Goal: Check status: Check status

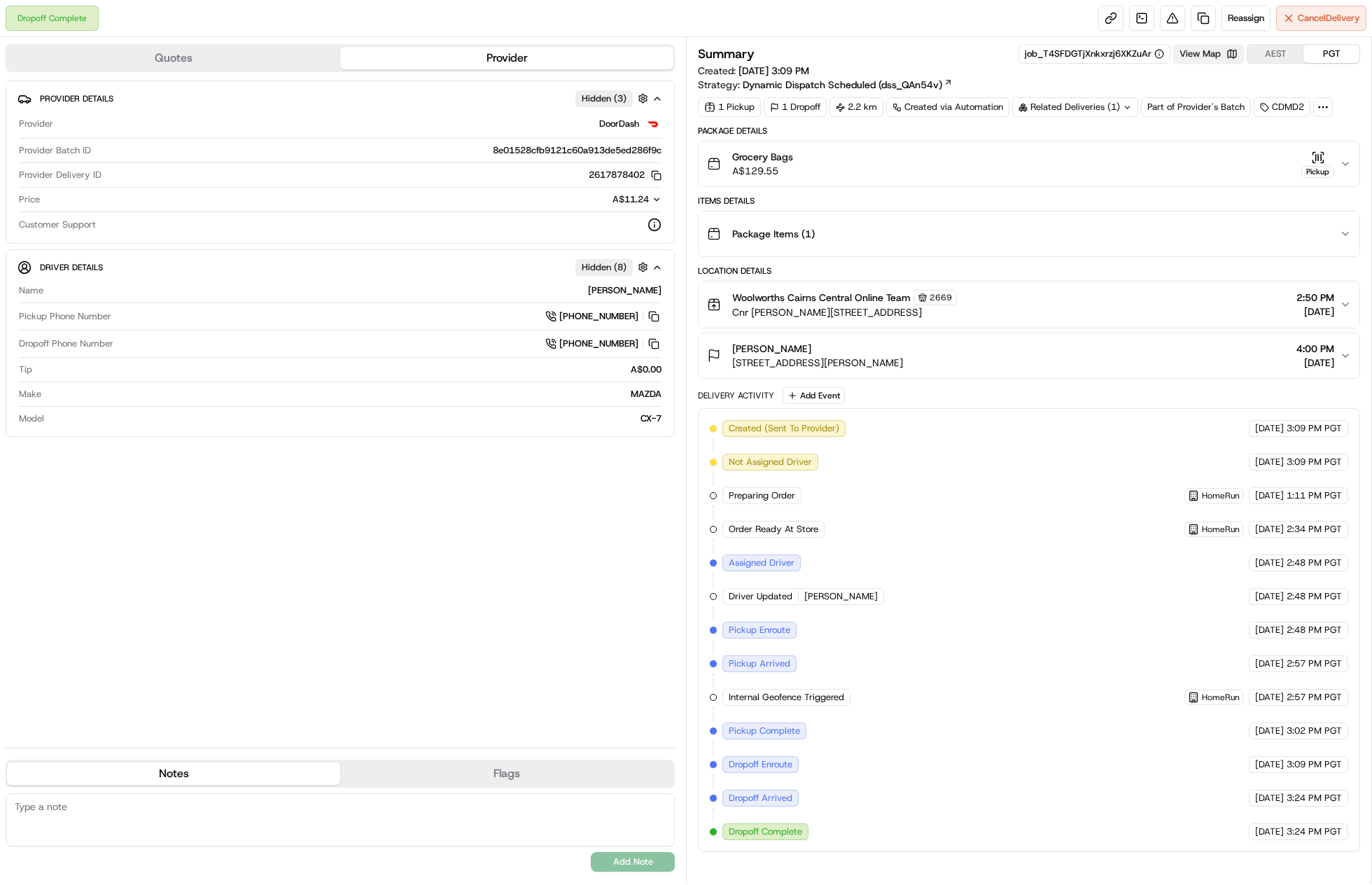
click at [1188, 47] on button "View Map" at bounding box center [1209, 53] width 71 height 20
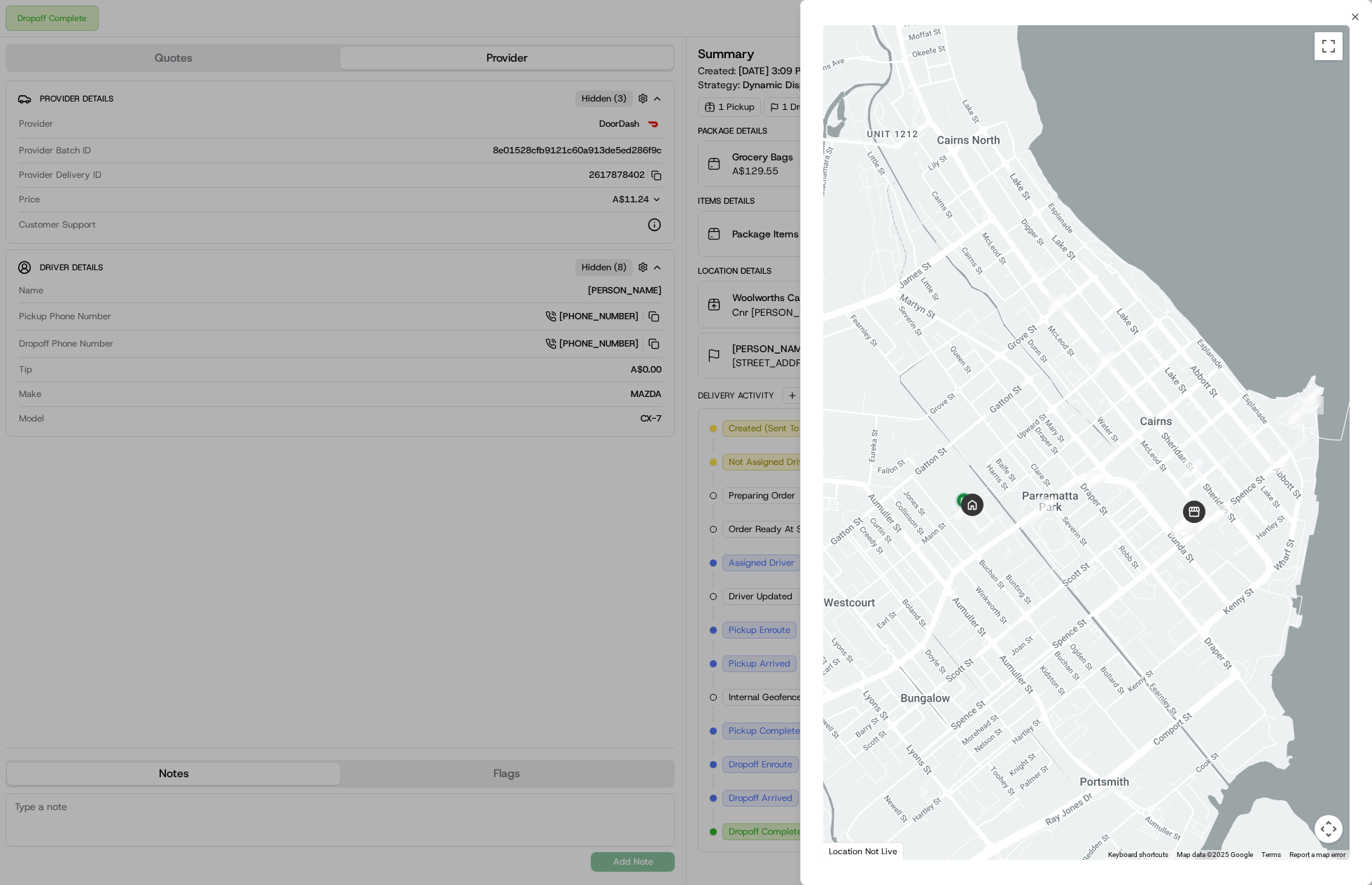
drag, startPoint x: 888, startPoint y: 509, endPoint x: 1066, endPoint y: 505, distance: 178.0
click at [1066, 505] on div at bounding box center [1086, 442] width 527 height 835
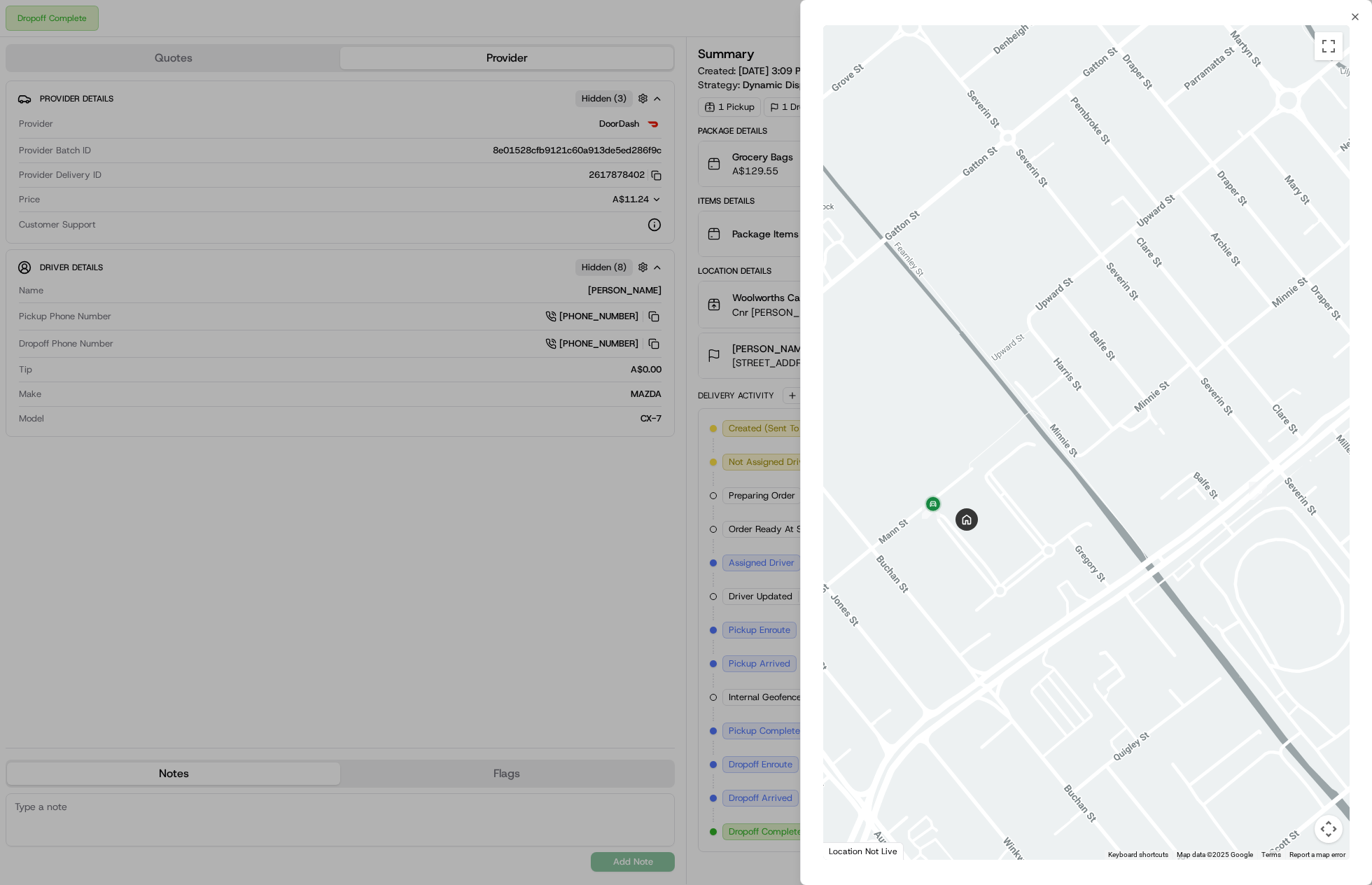
click at [705, 477] on div at bounding box center [686, 442] width 1372 height 885
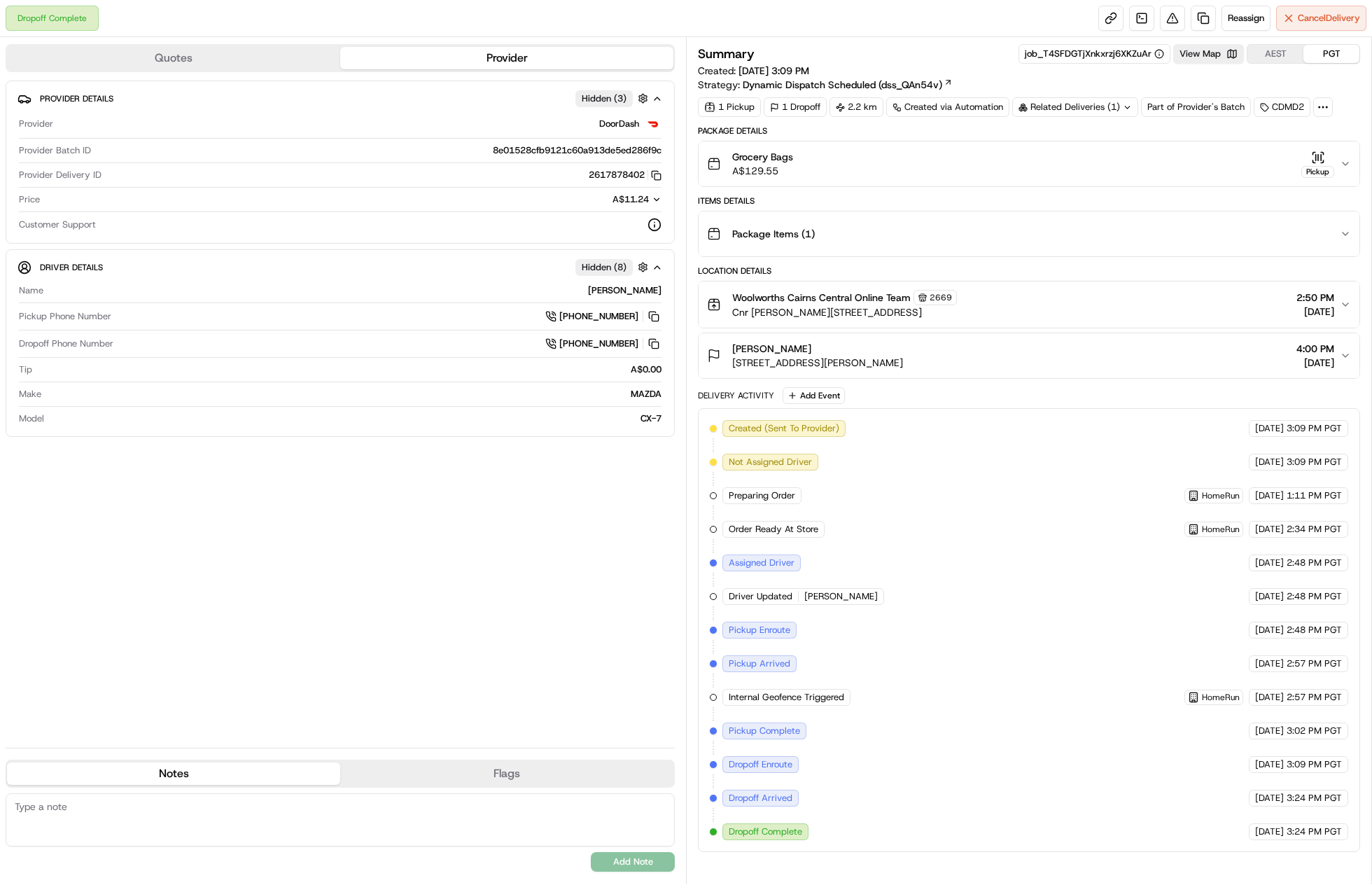
click at [1342, 154] on button "Grocery Bags A$129.55 Pickup" at bounding box center [1029, 164] width 661 height 45
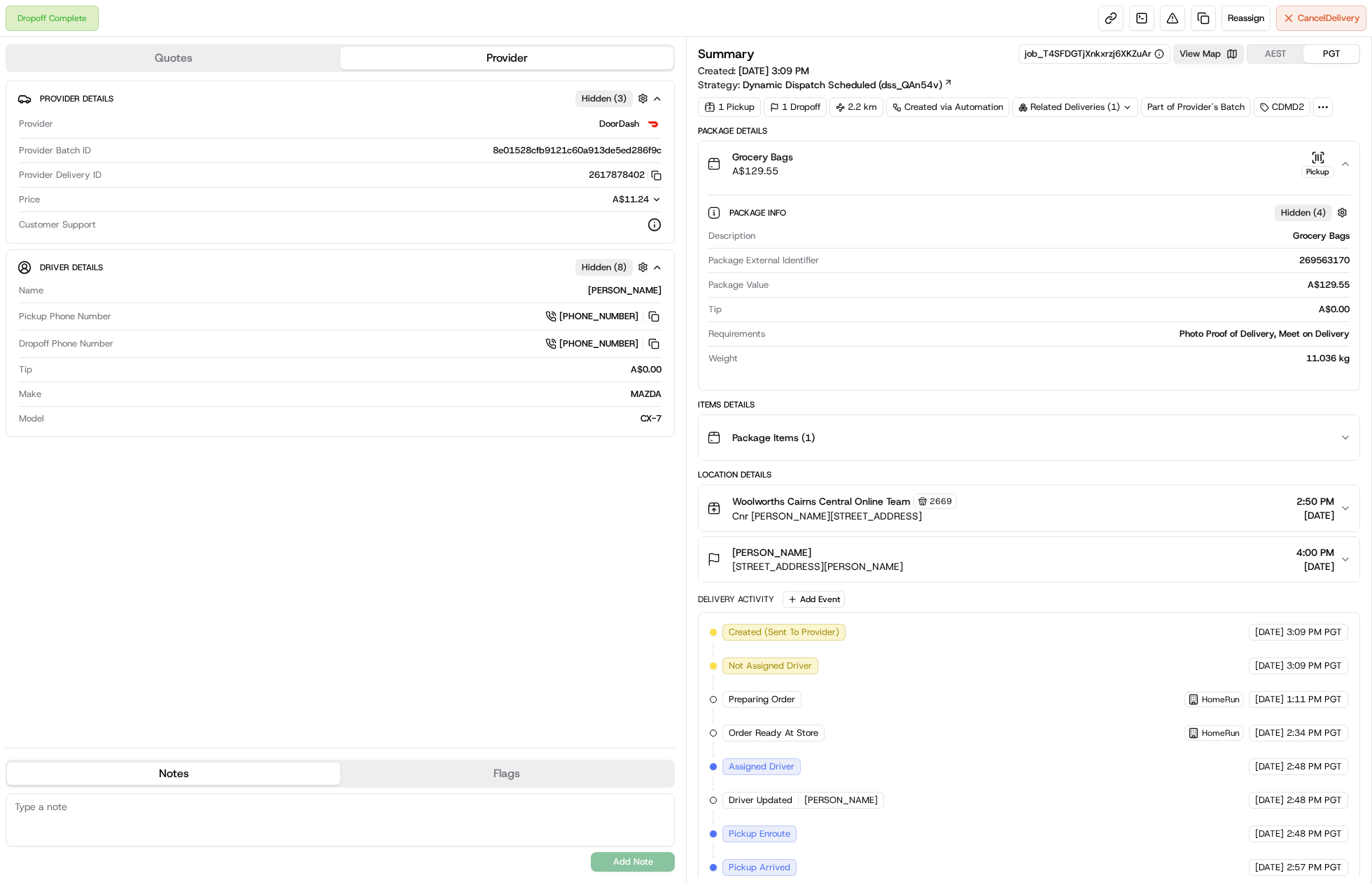
click at [1099, 108] on div "Related Deliveries (1)" at bounding box center [1075, 106] width 126 height 20
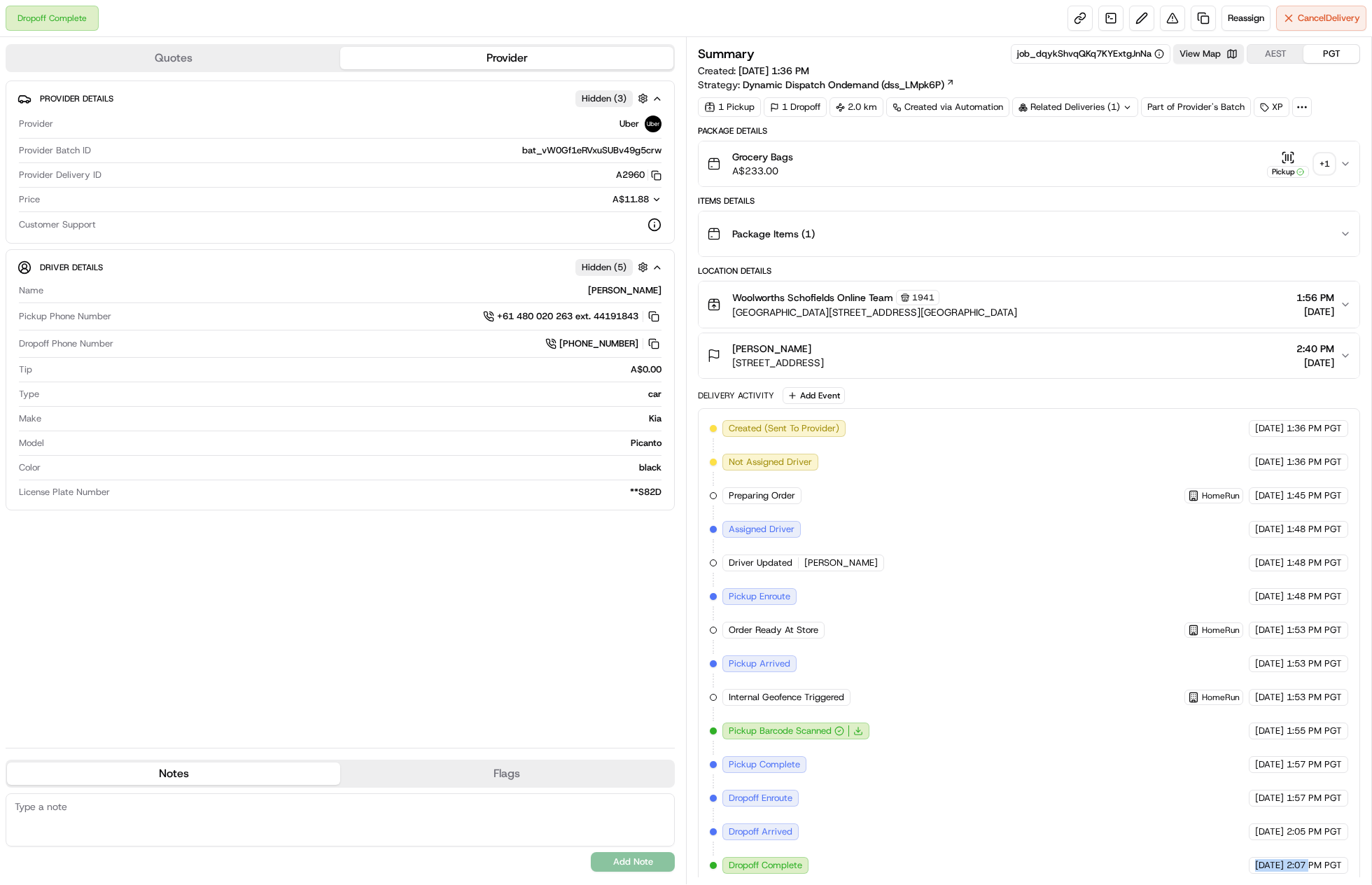
drag, startPoint x: 1210, startPoint y: 849, endPoint x: 1310, endPoint y: 858, distance: 100.4
click at [1310, 858] on div "Created (Sent To Provider) Uber 18/09/2025 1:36 PM PGT Not Assigned Driver Uber…" at bounding box center [1029, 647] width 638 height 454
click at [1310, 860] on span "2:07 PM PGT" at bounding box center [1314, 866] width 55 height 13
click at [1319, 164] on div "+ 1" at bounding box center [1324, 163] width 20 height 20
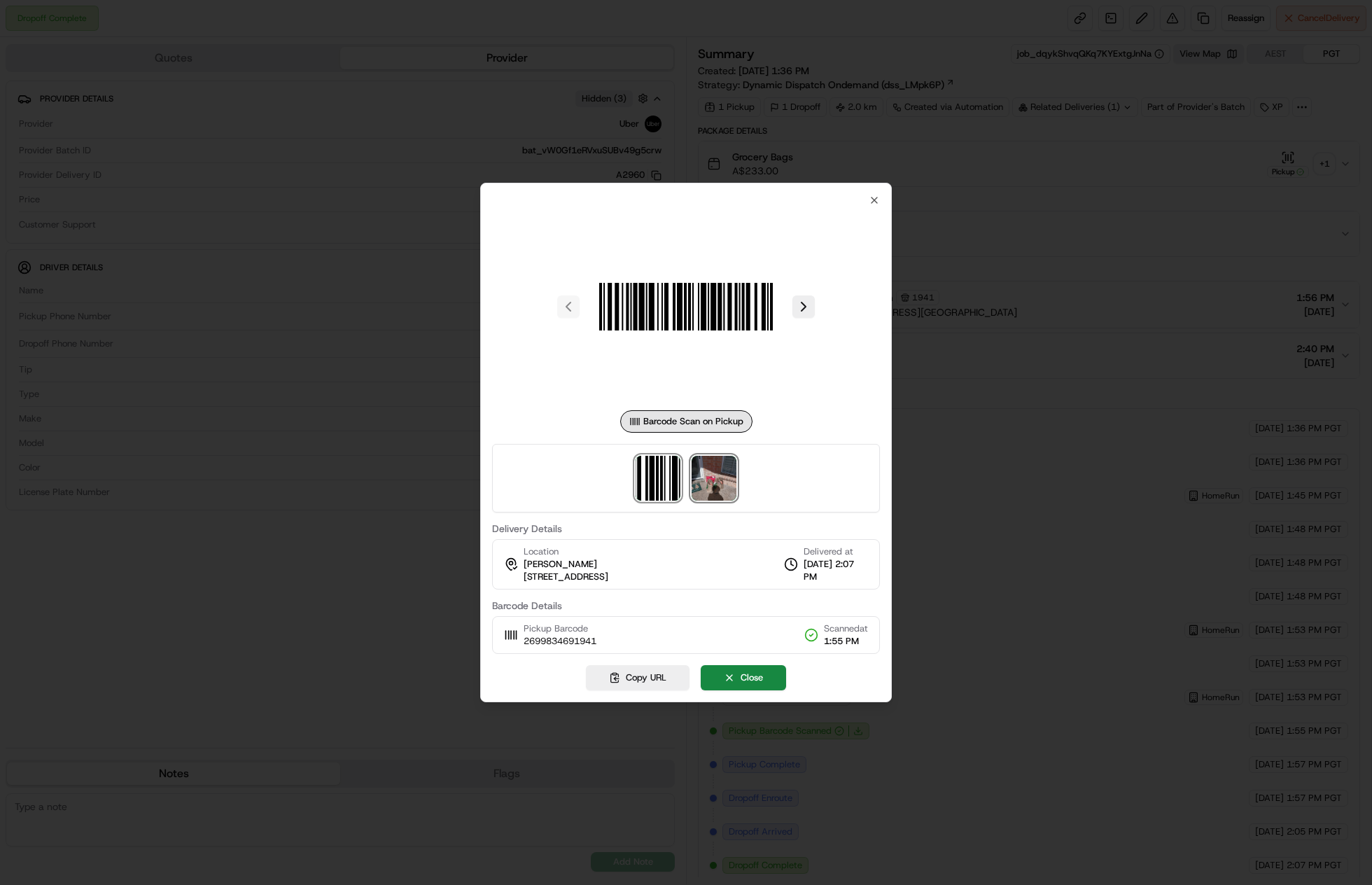
click at [710, 459] on img at bounding box center [714, 478] width 45 height 45
